Goal: Transaction & Acquisition: Book appointment/travel/reservation

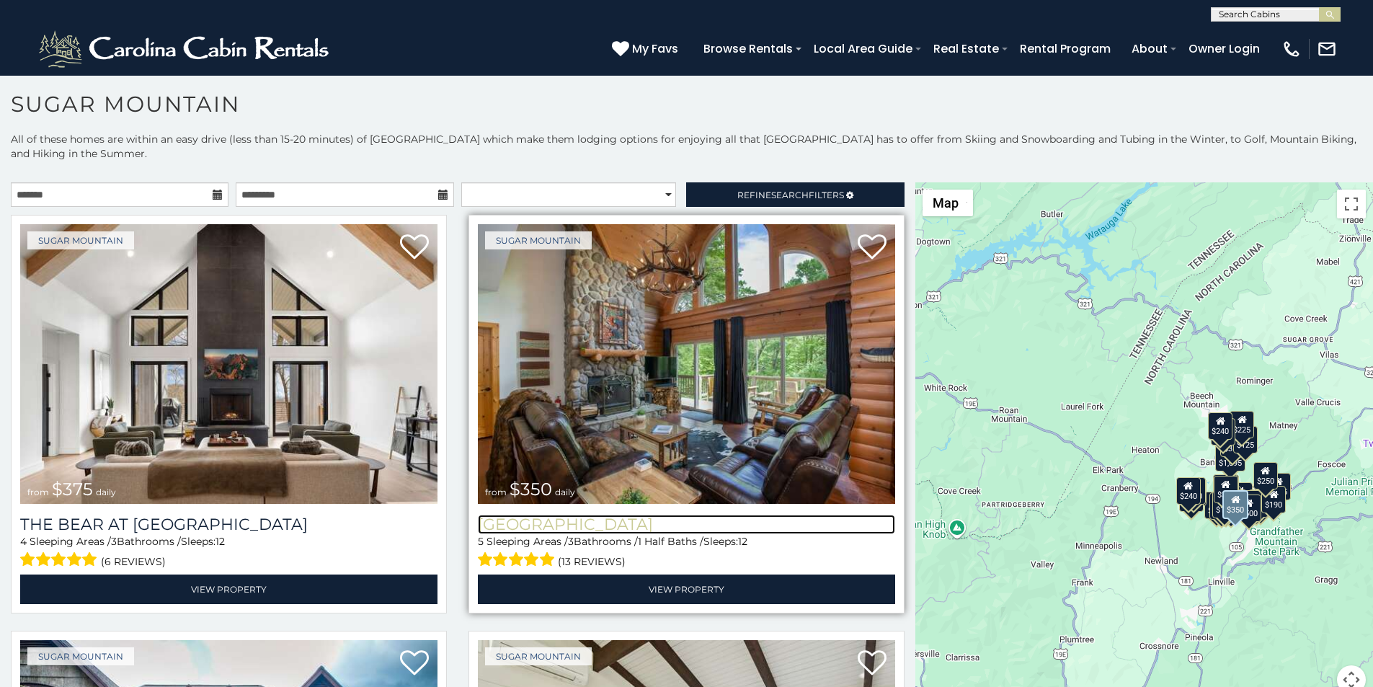
click at [514, 515] on h3 "[GEOGRAPHIC_DATA]" at bounding box center [686, 524] width 417 height 19
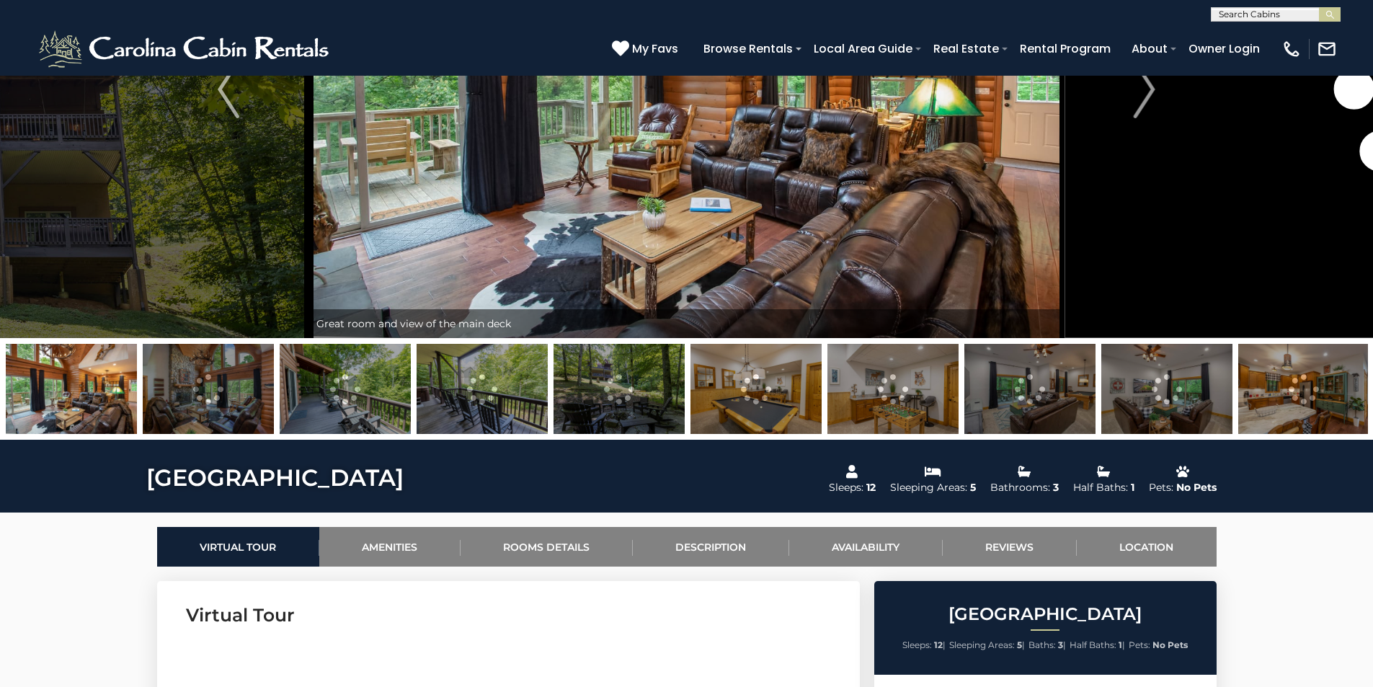
scroll to position [240, 0]
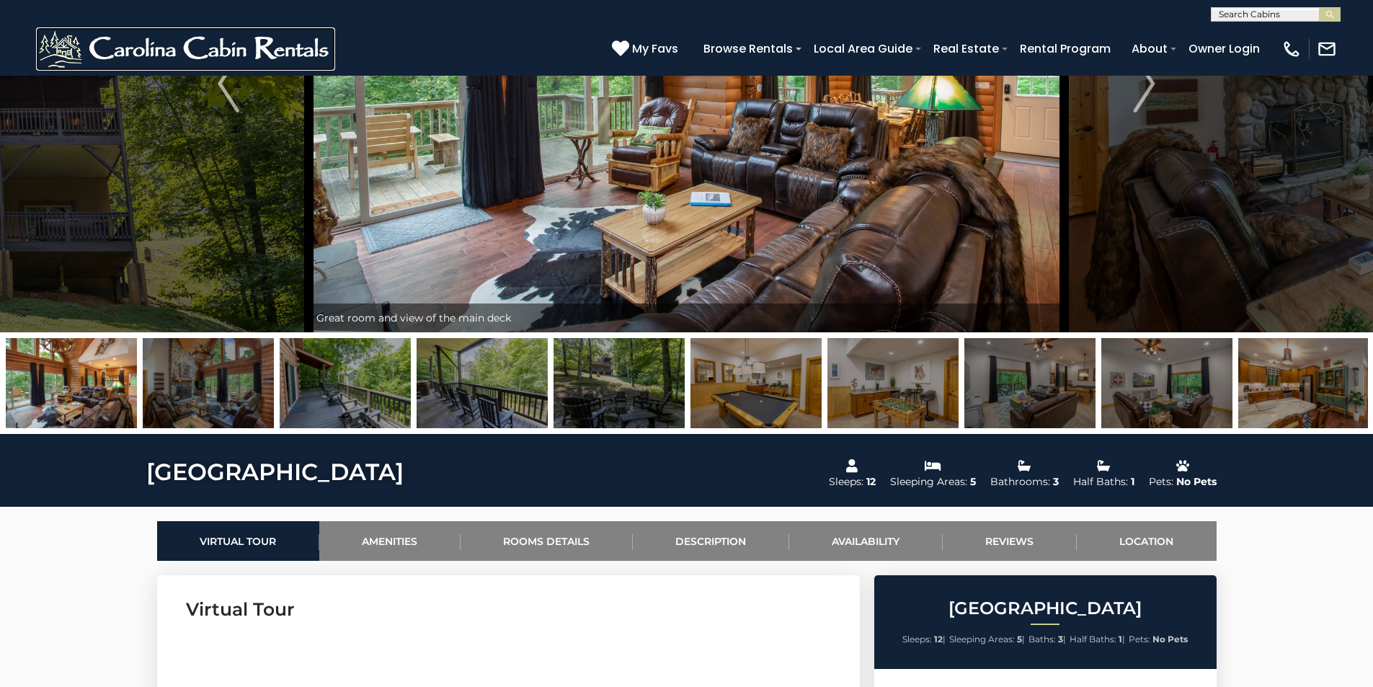
click at [47, 37] on img at bounding box center [185, 48] width 299 height 43
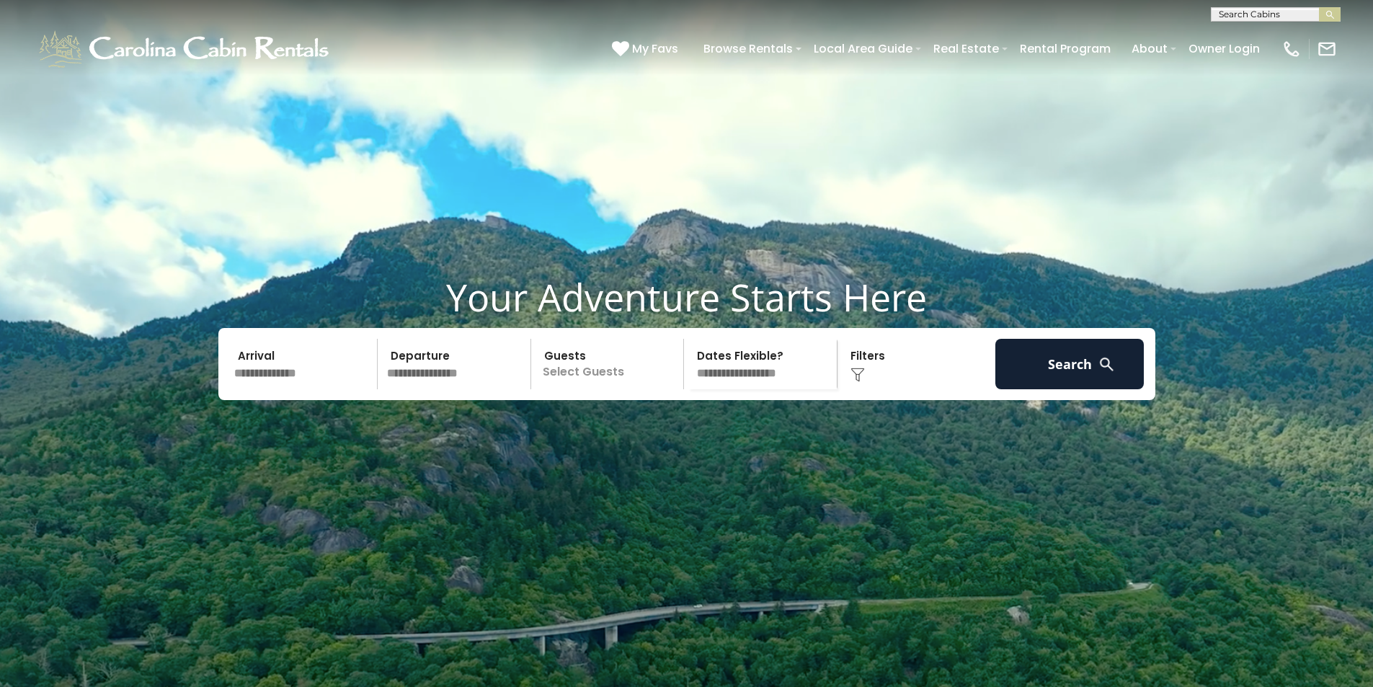
scroll to position [600, 0]
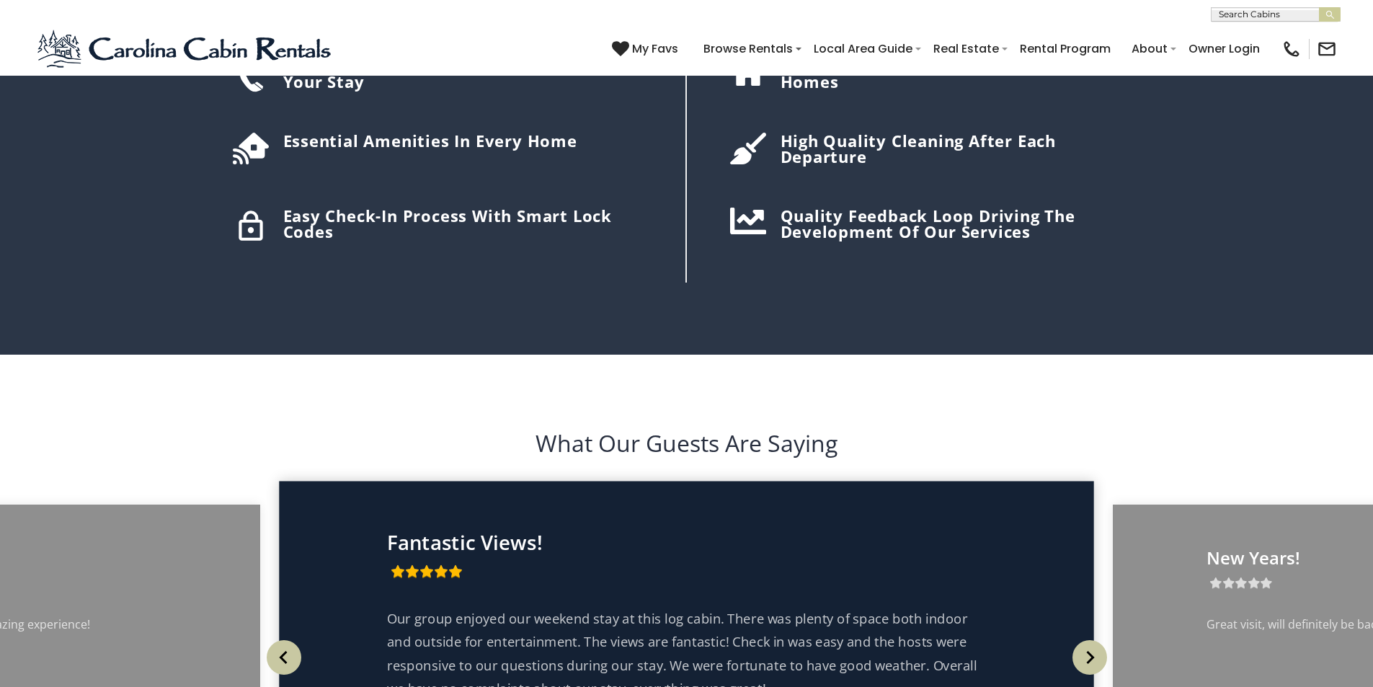
scroll to position [2401, 0]
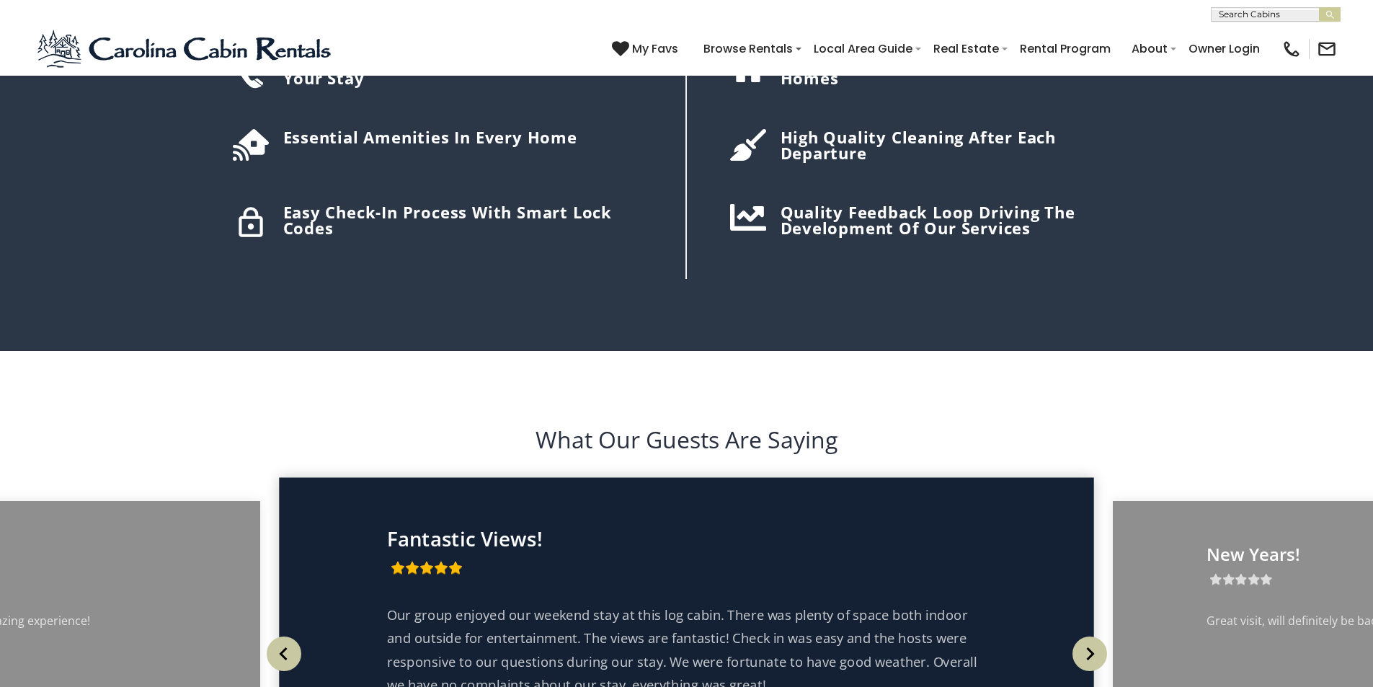
click at [397, 603] on div "Our group enjoyed our weekend stay at this log cabin. There was plenty of space…" at bounding box center [686, 653] width 599 height 101
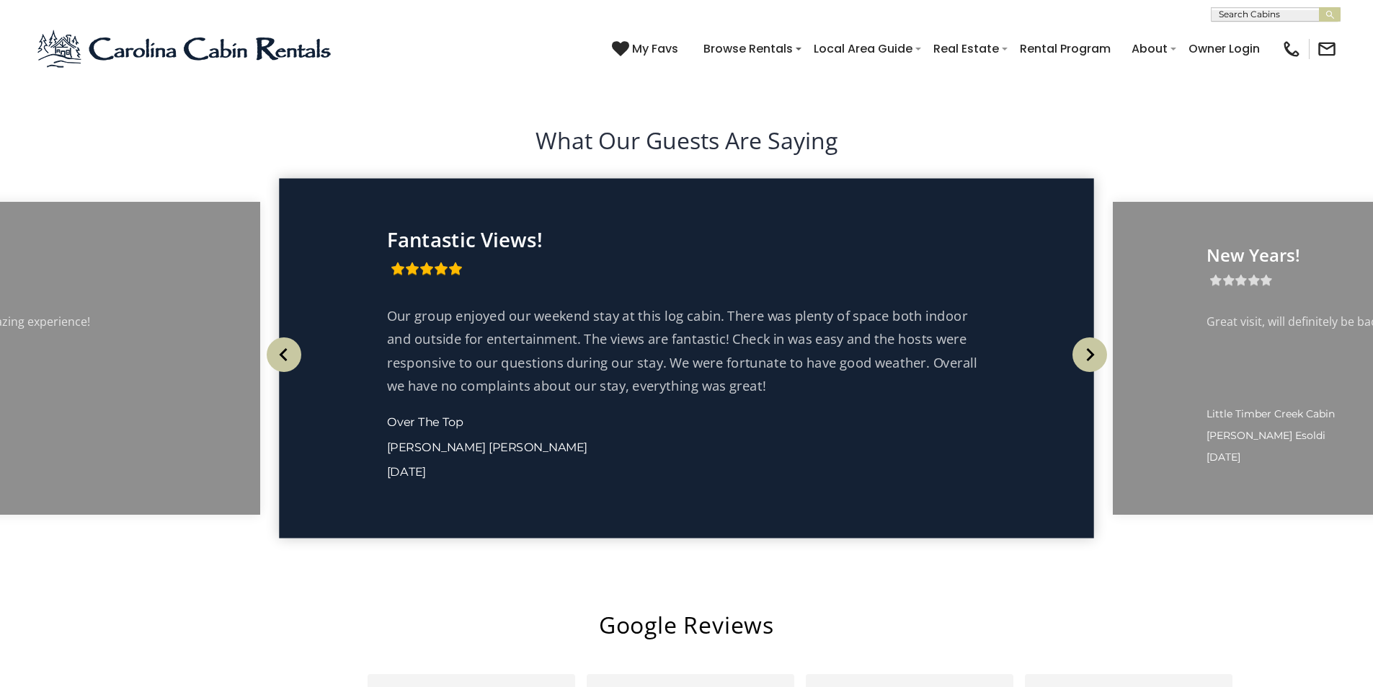
scroll to position [2702, 0]
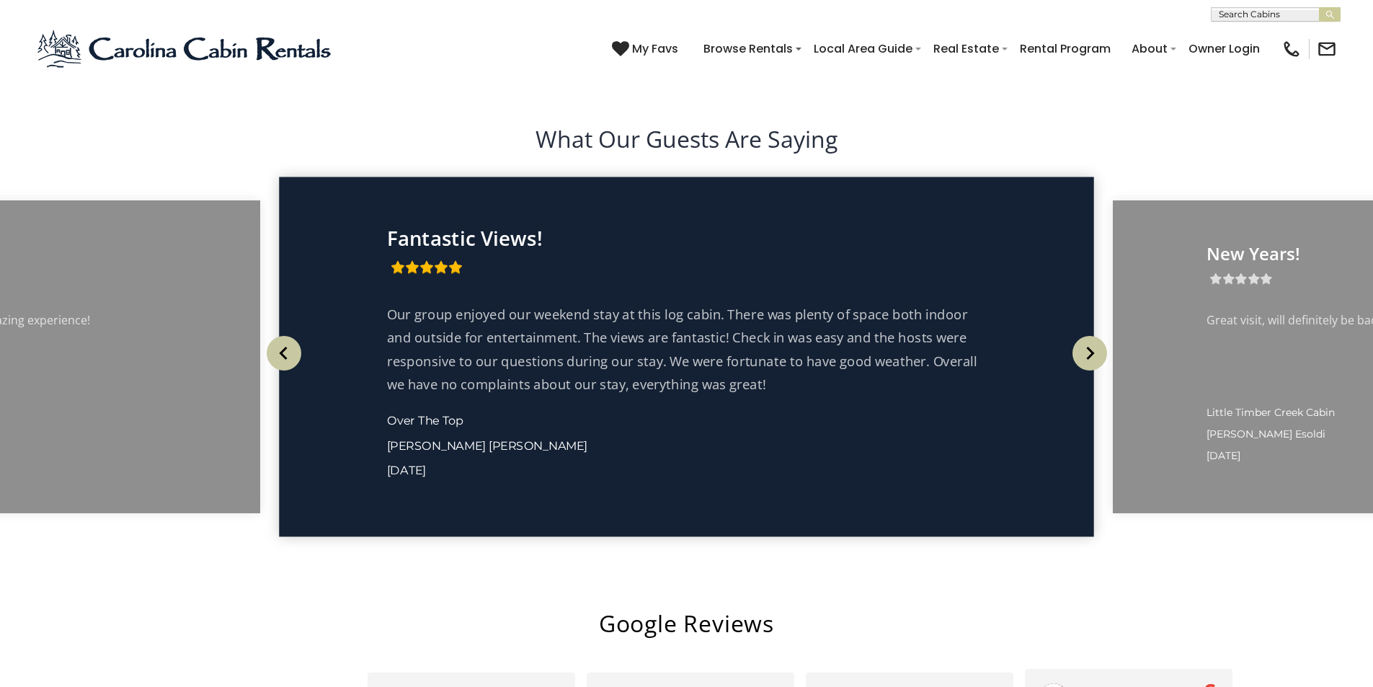
click at [1079, 683] on div "[PERSON_NAME]" at bounding box center [1148, 690] width 139 height 14
